Goal: Task Accomplishment & Management: Complete application form

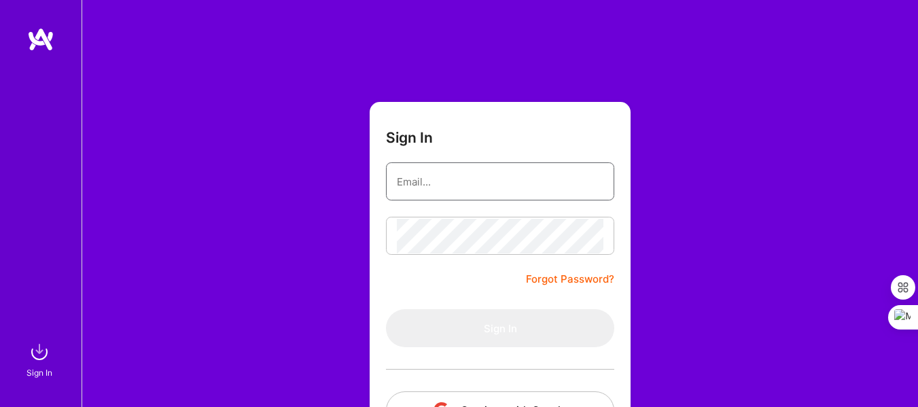
click at [492, 173] on input "email" at bounding box center [500, 181] width 206 height 35
type input "zaid.atolagbe@candidate.talents2germany.de"
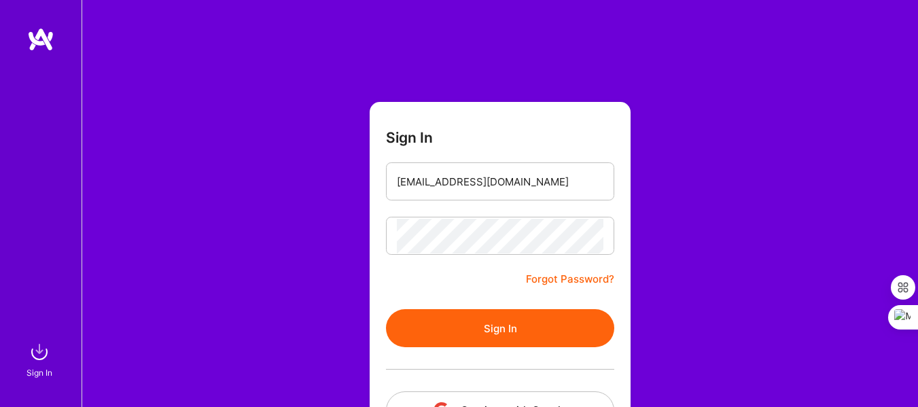
click at [505, 321] on button "Sign In" at bounding box center [500, 328] width 228 height 38
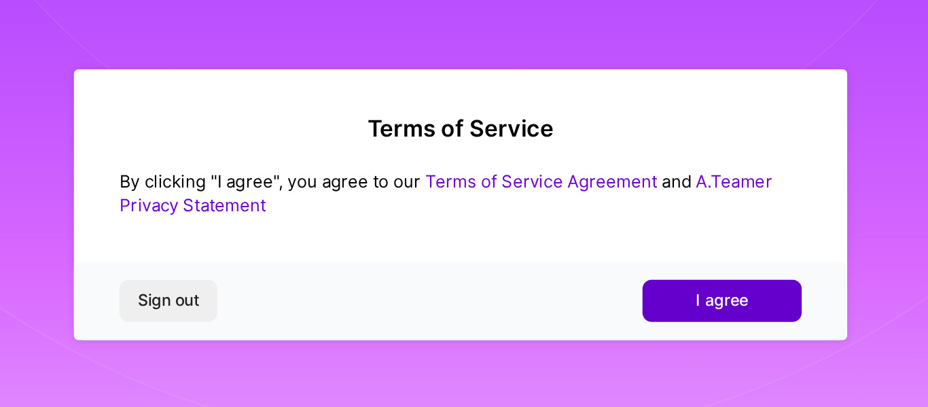
click at [587, 251] on button "I agree" at bounding box center [620, 261] width 95 height 24
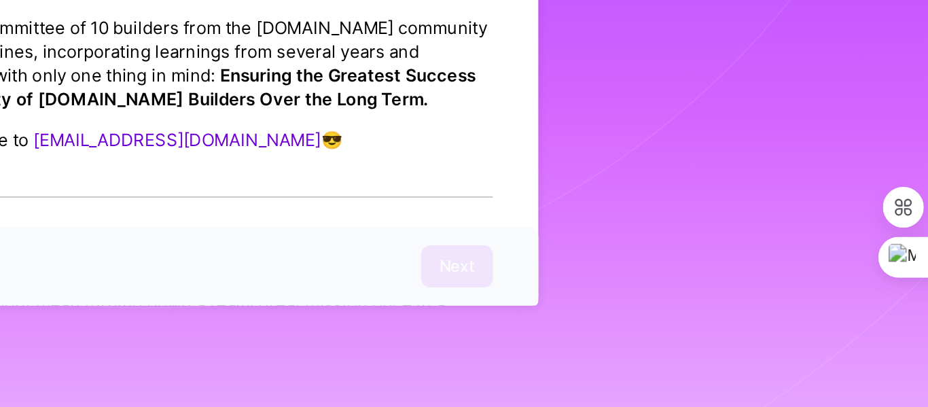
click at [657, 320] on div "Sign out Next" at bounding box center [464, 323] width 462 height 46
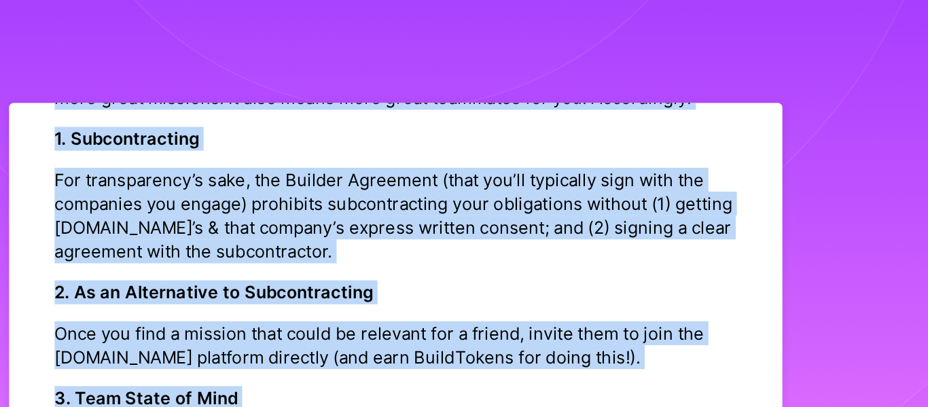
scroll to position [79, 0]
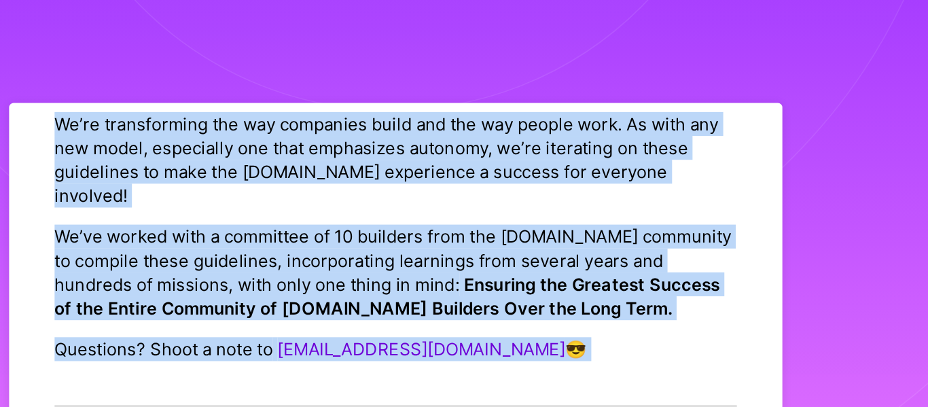
click at [506, 67] on div "Platform Code of Conduct This is the A.Team Platform Code of Conduct! We’re tra…" at bounding box center [464, 203] width 462 height 285
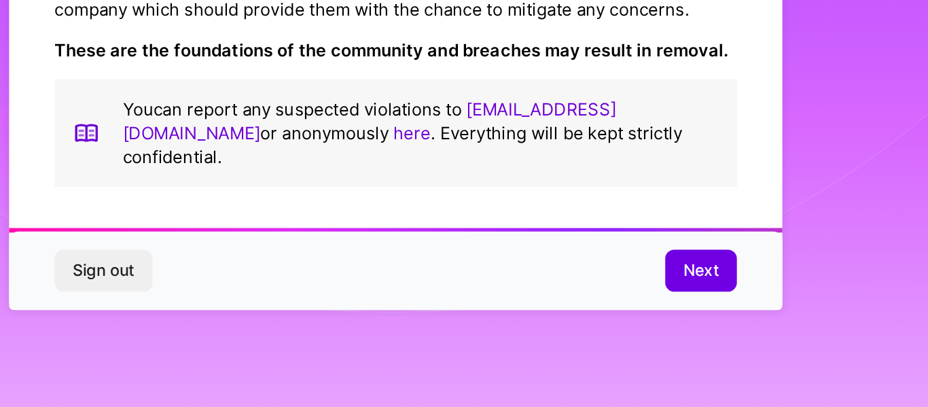
scroll to position [0, 0]
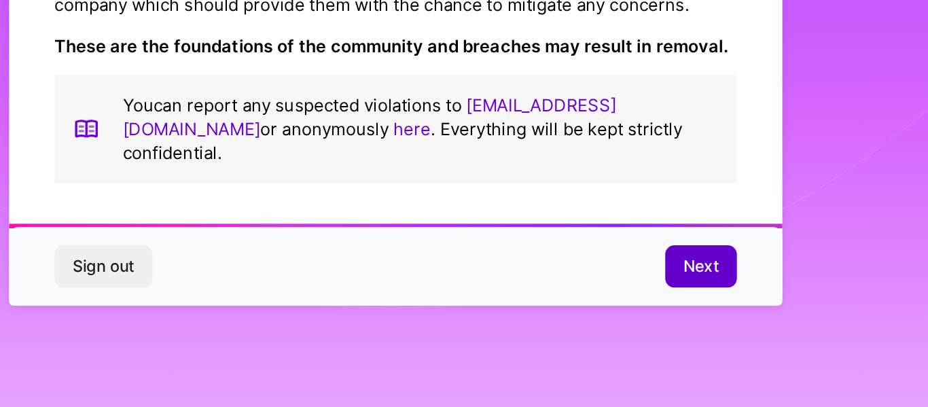
click at [640, 318] on span "Next" at bounding box center [646, 323] width 21 height 14
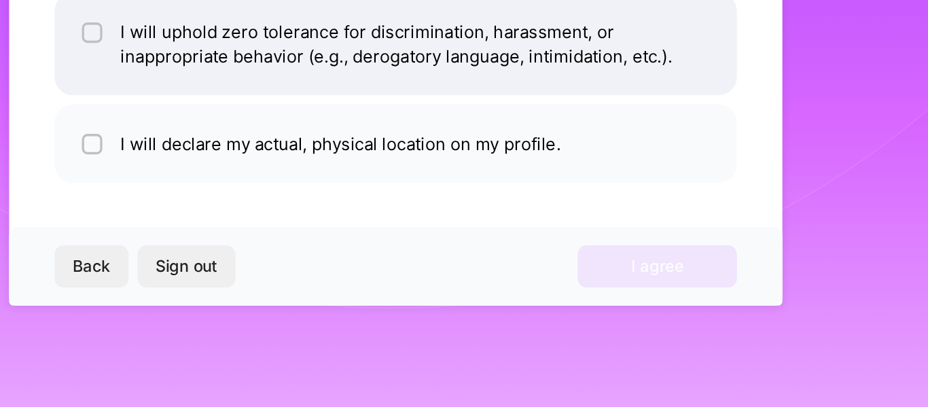
click at [281, 185] on div at bounding box center [282, 183] width 12 height 12
checkbox input "true"
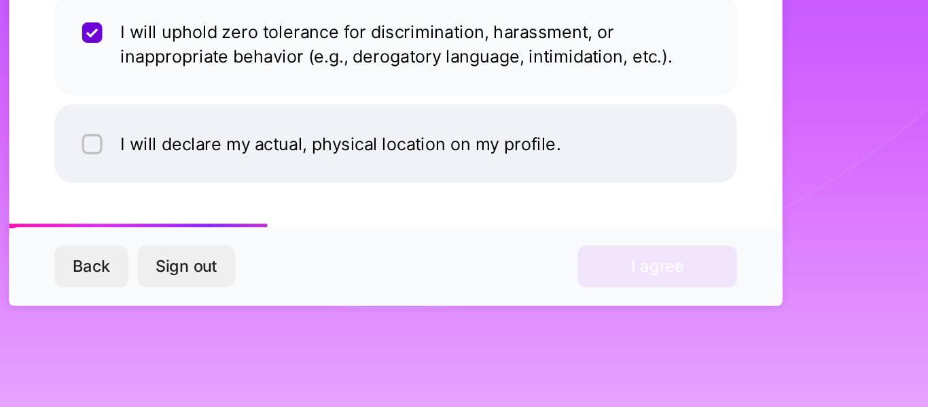
click at [283, 251] on input "checkbox" at bounding box center [284, 250] width 10 height 10
checkbox input "true"
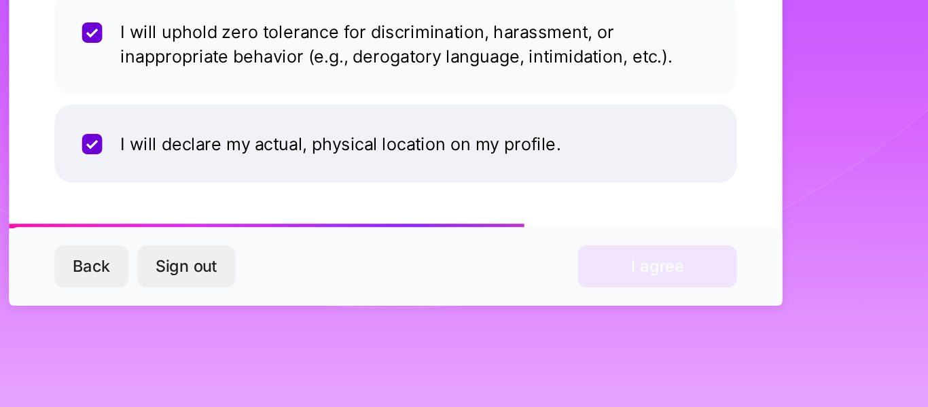
scroll to position [0, 0]
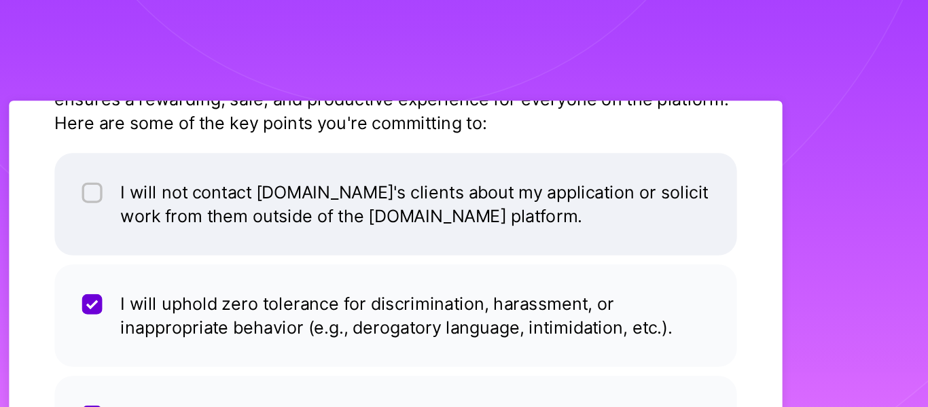
click at [278, 113] on div at bounding box center [282, 116] width 12 height 12
checkbox input "true"
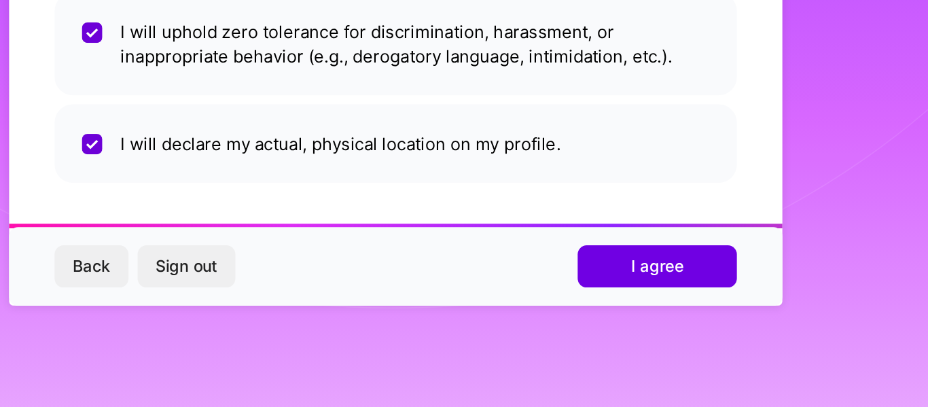
click at [597, 316] on button "I agree" at bounding box center [620, 322] width 95 height 24
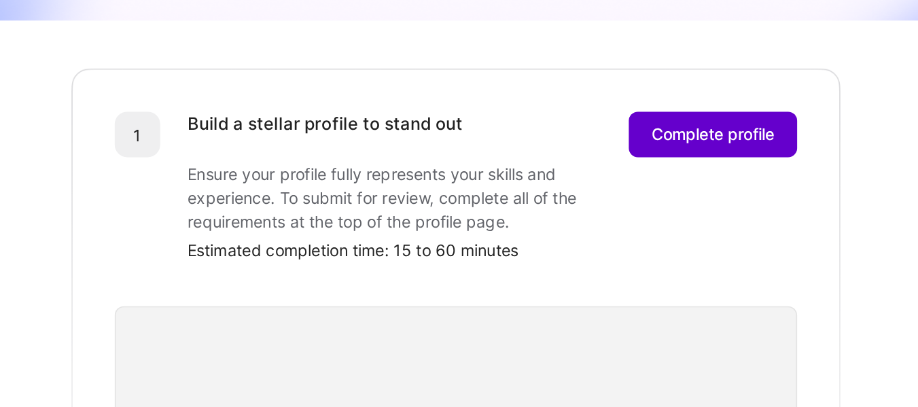
click at [631, 238] on button "Complete profile" at bounding box center [653, 243] width 101 height 27
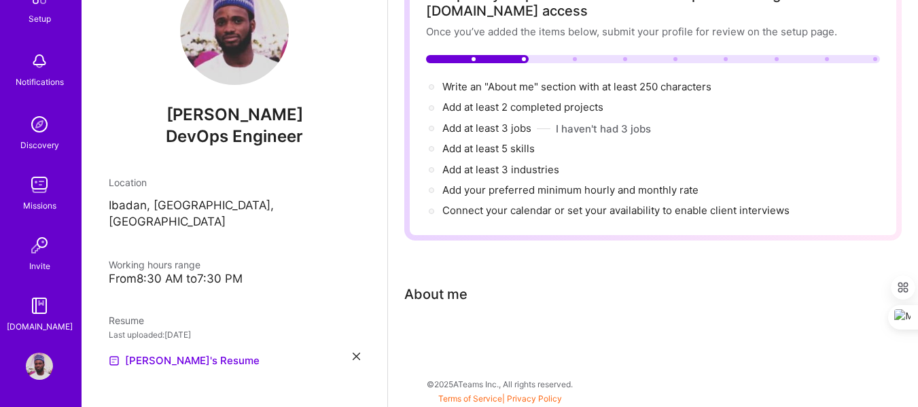
scroll to position [107, 0]
click at [429, 297] on div "About me" at bounding box center [435, 293] width 63 height 20
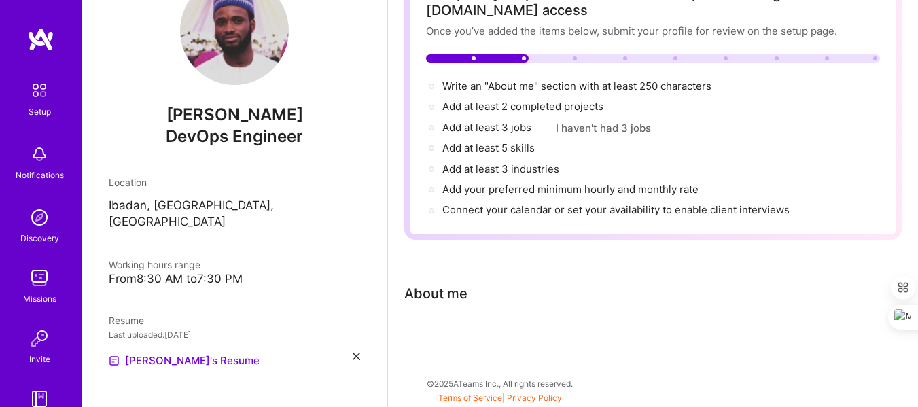
drag, startPoint x: 33, startPoint y: 45, endPoint x: 78, endPoint y: 74, distance: 54.1
click at [33, 47] on img at bounding box center [40, 39] width 27 height 24
drag, startPoint x: 401, startPoint y: 285, endPoint x: 444, endPoint y: 355, distance: 81.7
click at [444, 355] on div "Complete your profile to take the first step in unlocking full A.Team access On…" at bounding box center [652, 170] width 497 height 410
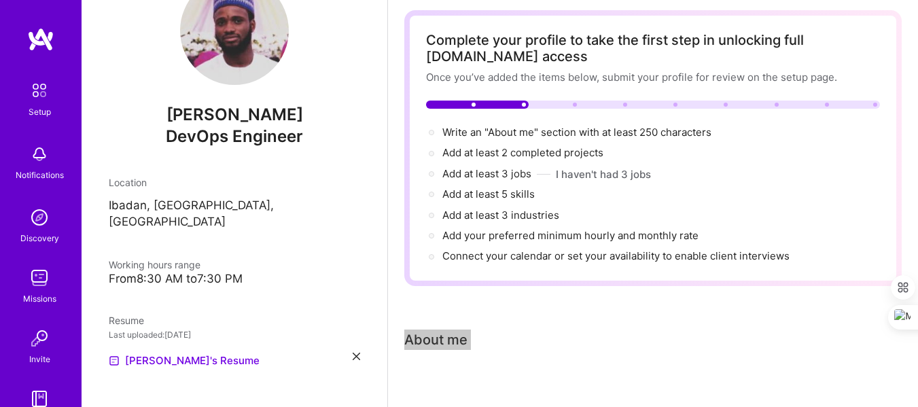
scroll to position [39, 0]
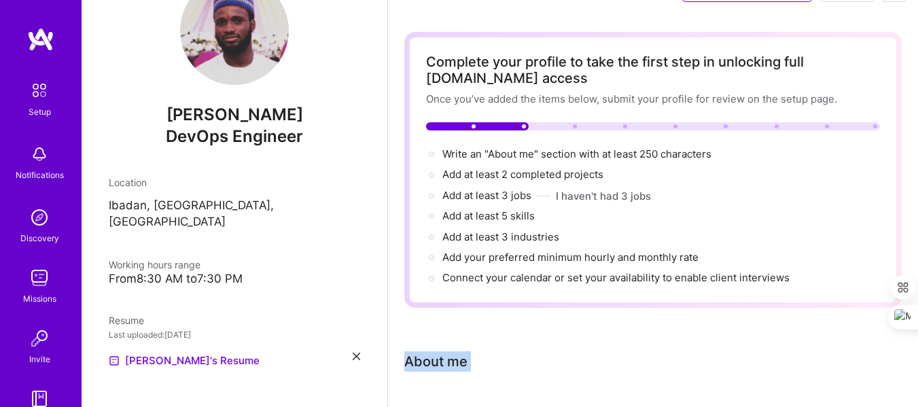
click at [574, 329] on div "Complete your profile to take the first step in unlocking full A.Team access On…" at bounding box center [652, 237] width 497 height 410
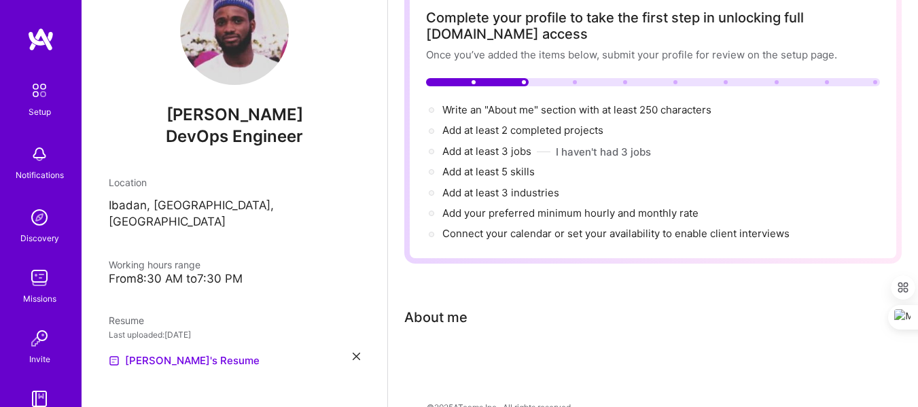
scroll to position [107, 0]
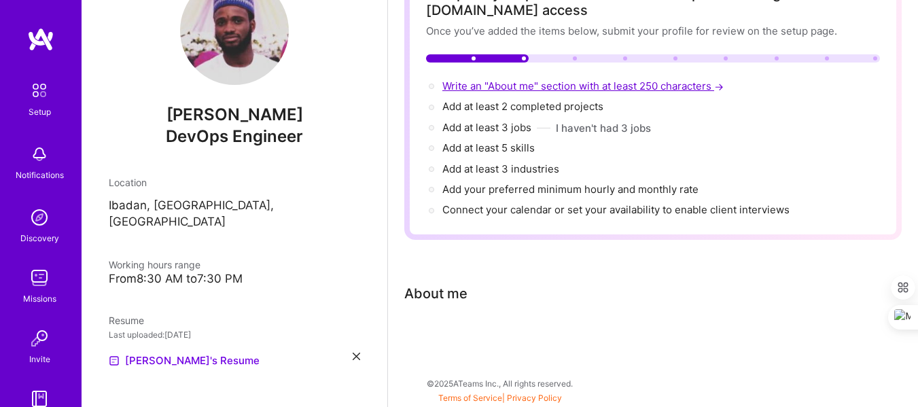
click at [482, 84] on span "Write an "About me" section with at least 250 characters →" at bounding box center [584, 85] width 284 height 13
select select "US"
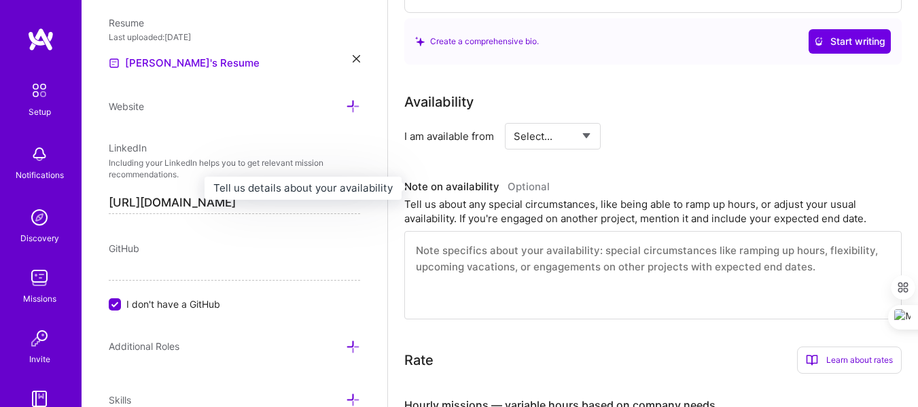
scroll to position [526, 0]
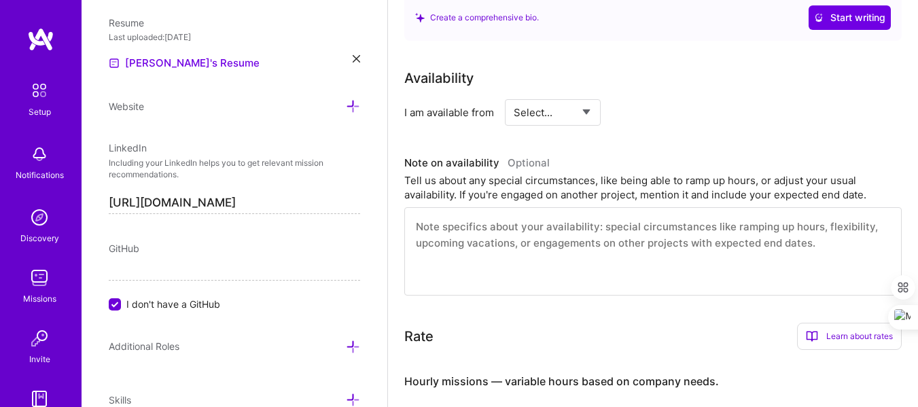
click at [581, 111] on select "Select... Right Now Future Date Not Available" at bounding box center [552, 112] width 78 height 35
select select "Right Now"
click at [513, 95] on select "Select... Right Now Future Date Not Available" at bounding box center [552, 112] width 78 height 35
click at [657, 117] on input at bounding box center [677, 112] width 82 height 26
click at [663, 115] on input at bounding box center [677, 112] width 82 height 26
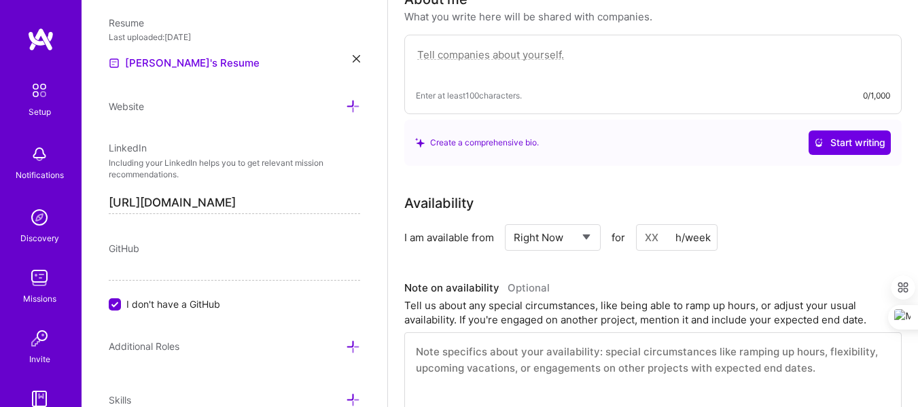
scroll to position [288, 0]
